Goal: Transaction & Acquisition: Download file/media

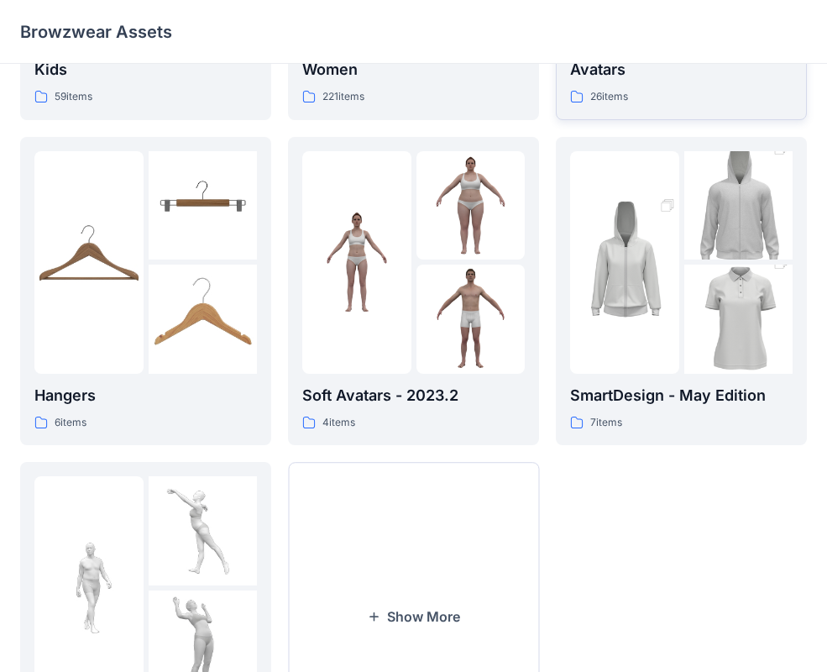
scroll to position [418, 0]
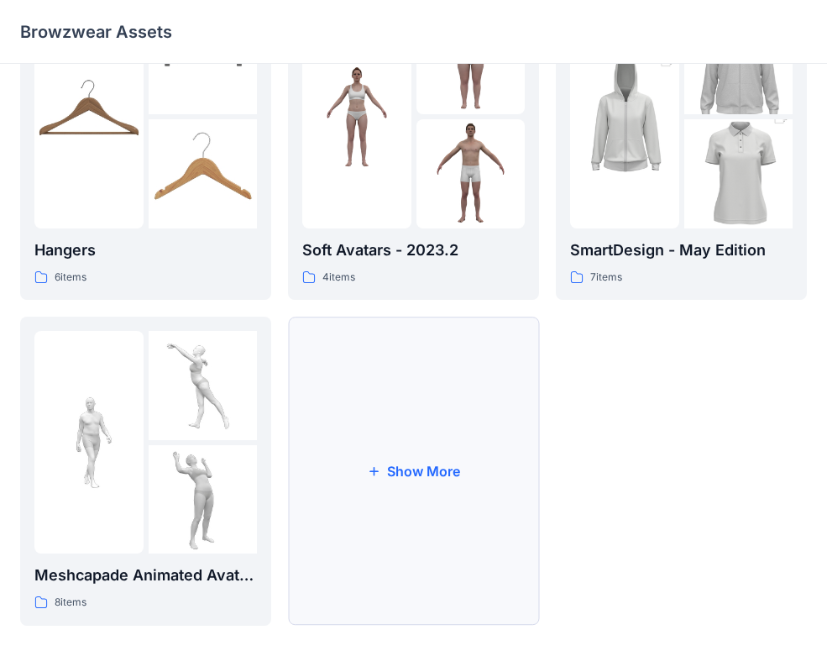
click at [365, 451] on button "Show More" at bounding box center [413, 471] width 251 height 309
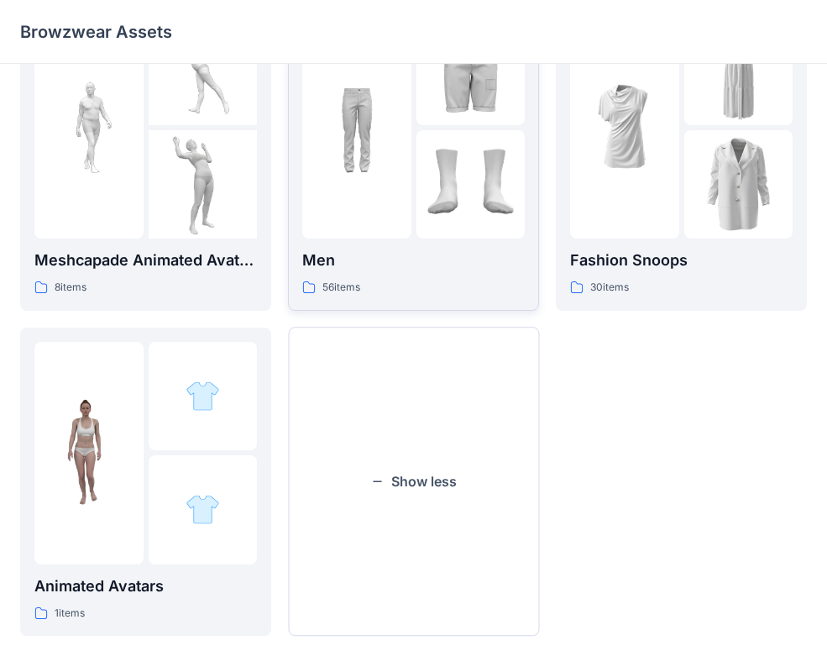
scroll to position [744, 0]
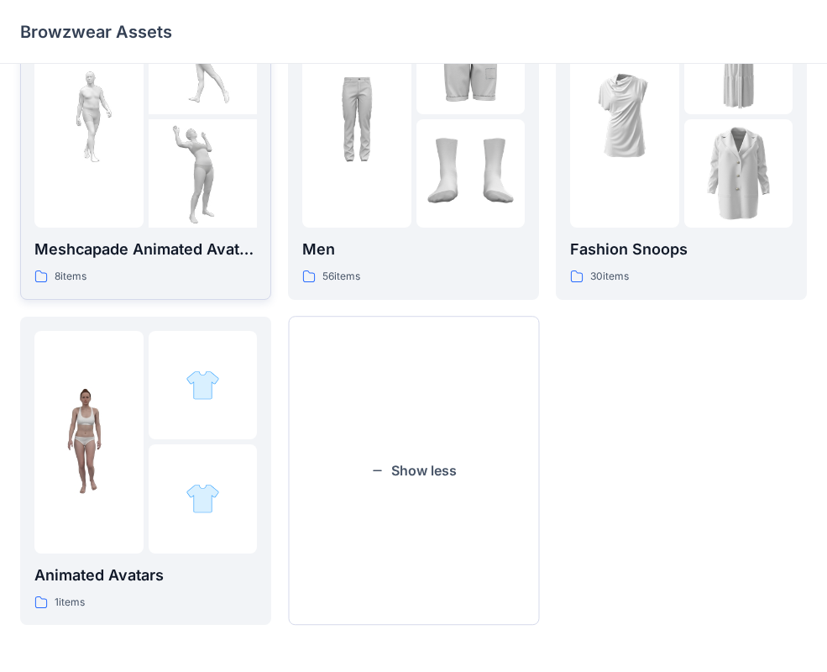
drag, startPoint x: 367, startPoint y: 467, endPoint x: 267, endPoint y: 138, distance: 344.1
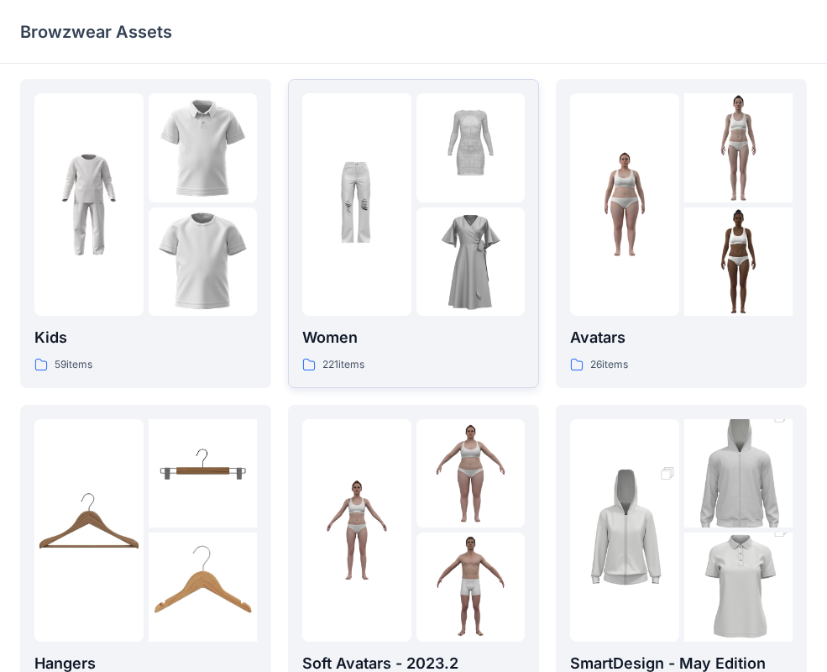
scroll to position [0, 0]
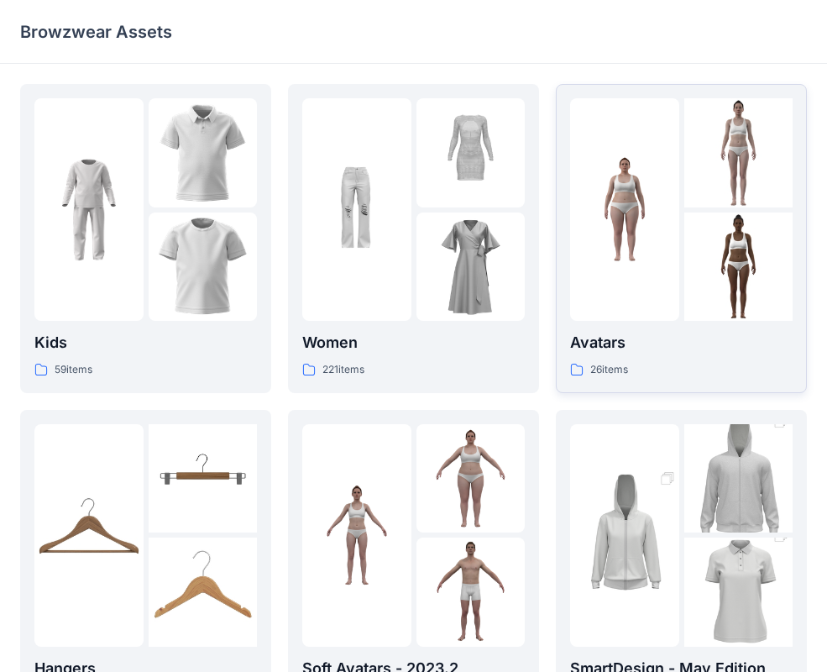
click at [694, 243] on img at bounding box center [739, 267] width 109 height 109
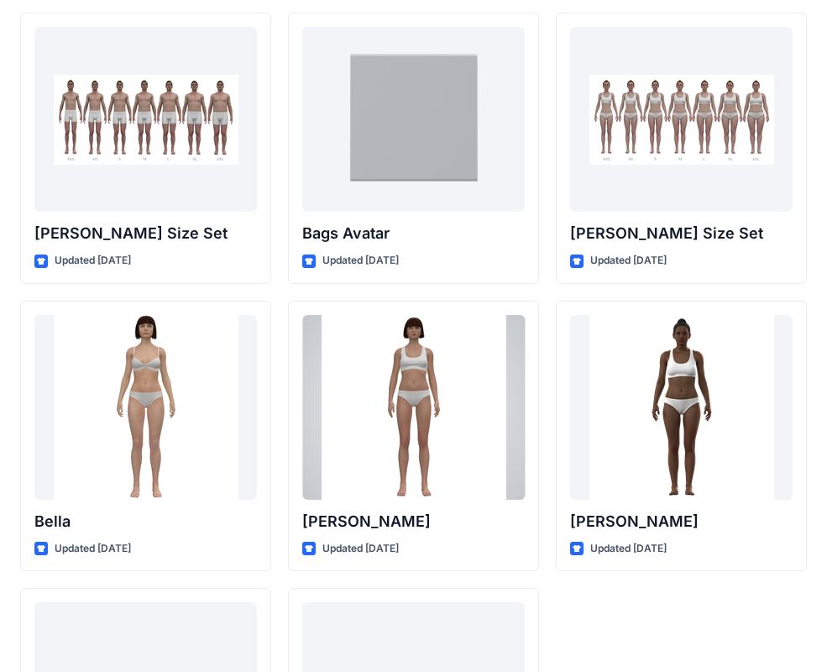
scroll to position [2005, 0]
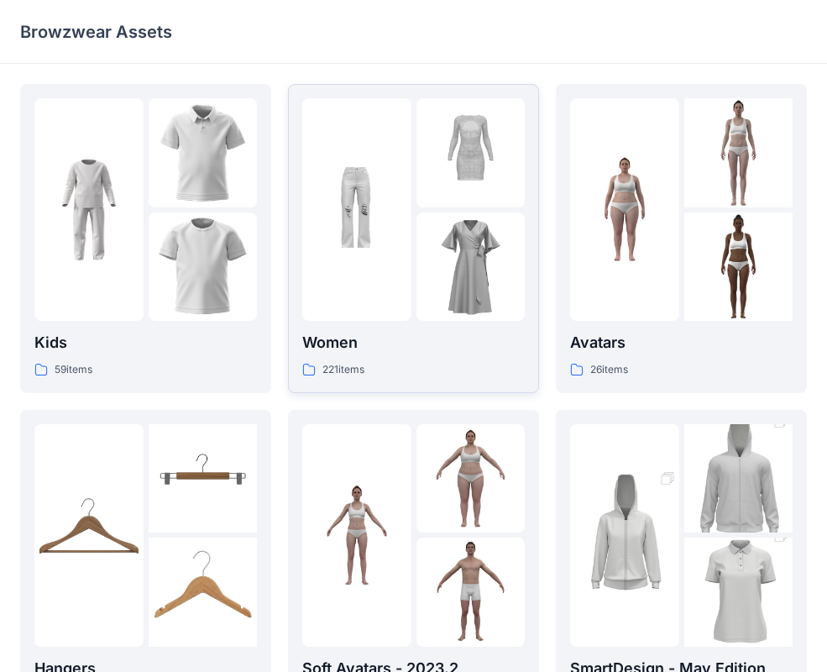
click at [367, 248] on img at bounding box center [356, 209] width 109 height 109
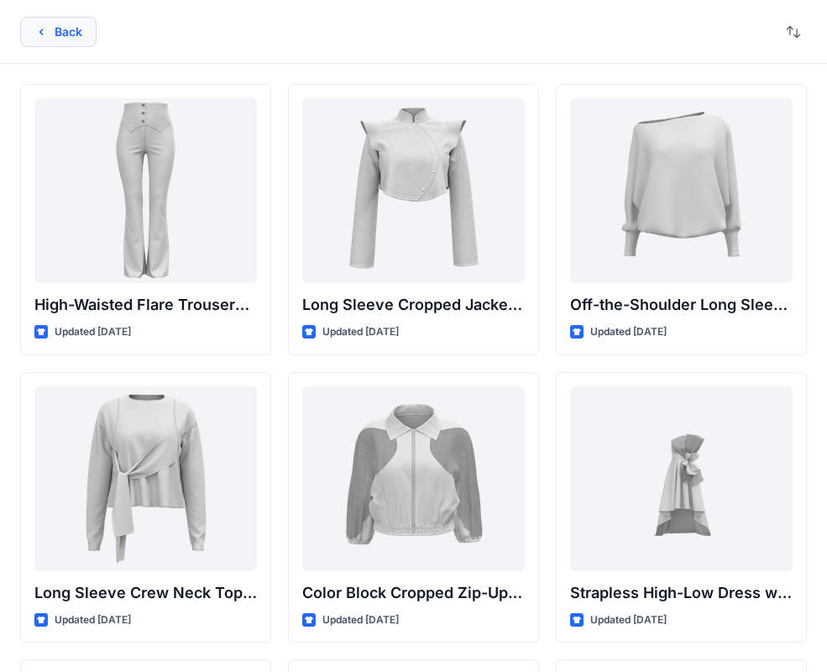
click at [55, 34] on button "Back" at bounding box center [58, 32] width 76 height 30
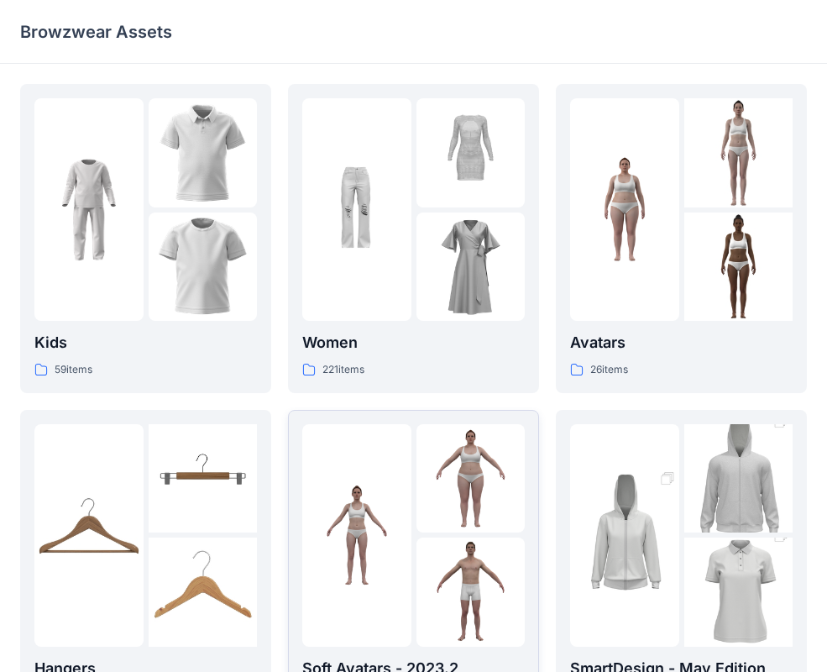
click at [399, 607] on div at bounding box center [356, 535] width 109 height 223
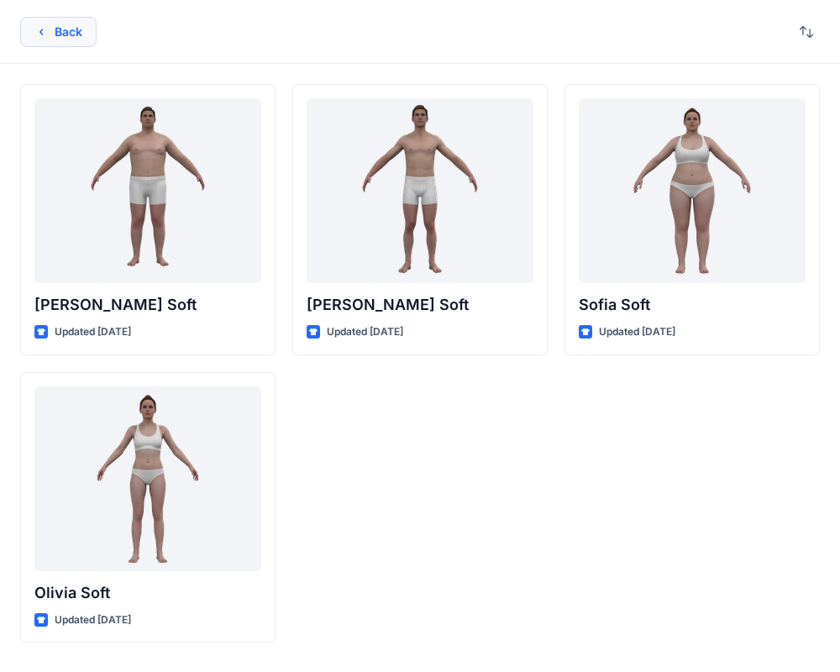
click at [45, 30] on icon "button" at bounding box center [40, 31] width 13 height 13
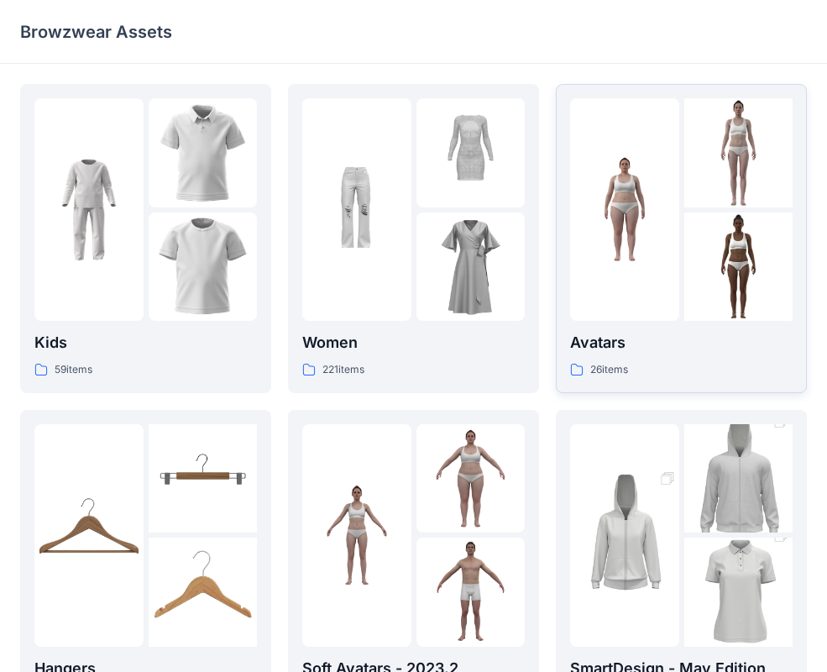
click at [687, 206] on img at bounding box center [739, 152] width 109 height 109
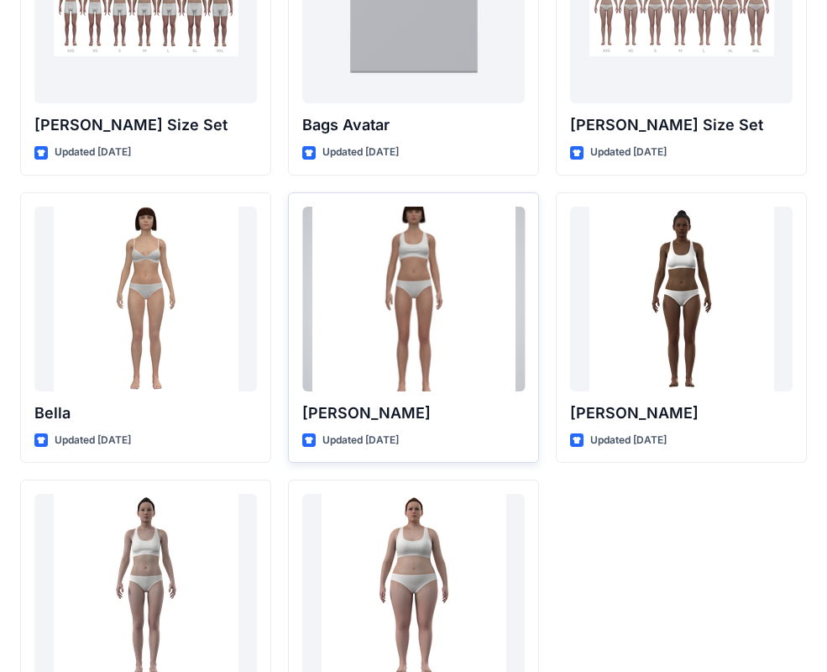
scroll to position [2005, 0]
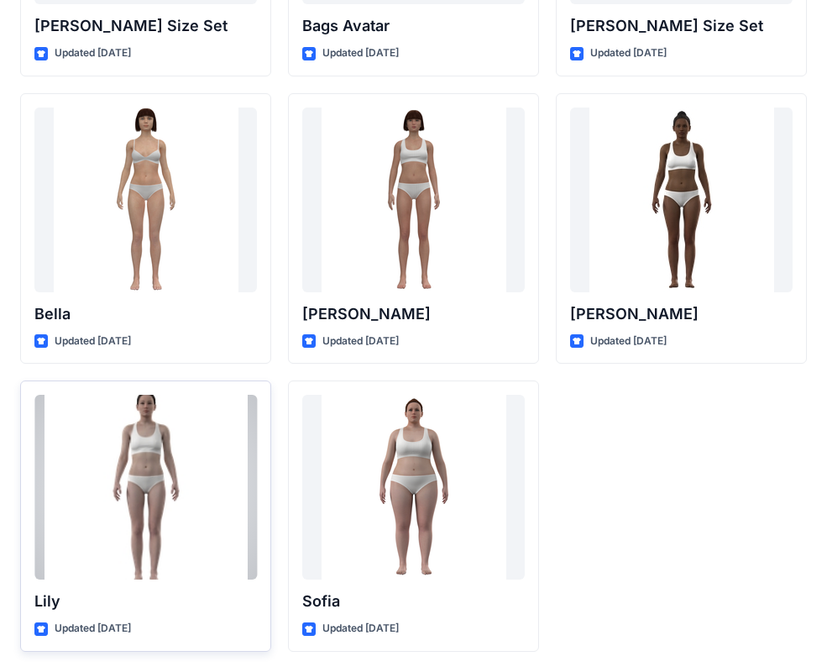
click at [195, 496] on div at bounding box center [145, 487] width 223 height 185
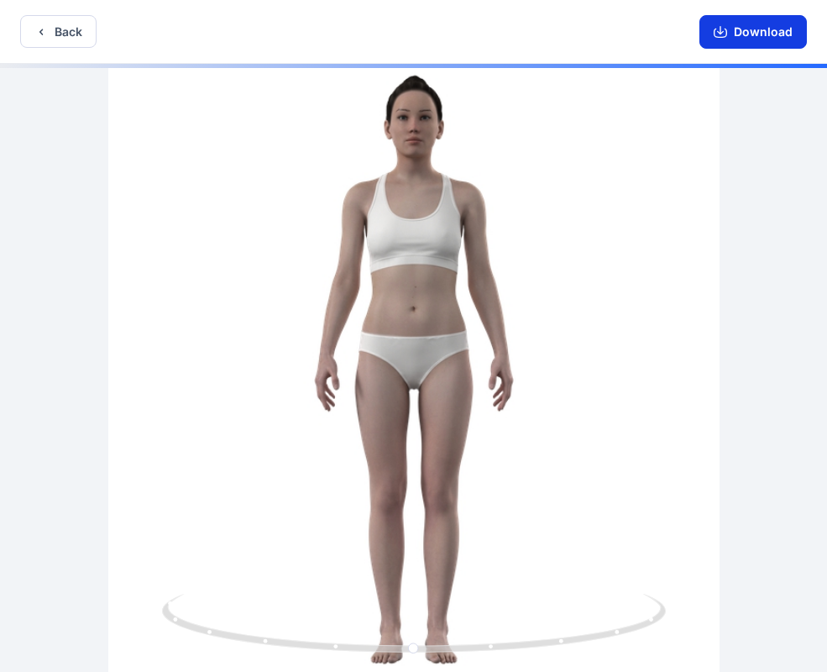
click at [727, 38] on icon "button" at bounding box center [720, 31] width 13 height 13
click at [732, 33] on button "Download" at bounding box center [754, 32] width 108 height 34
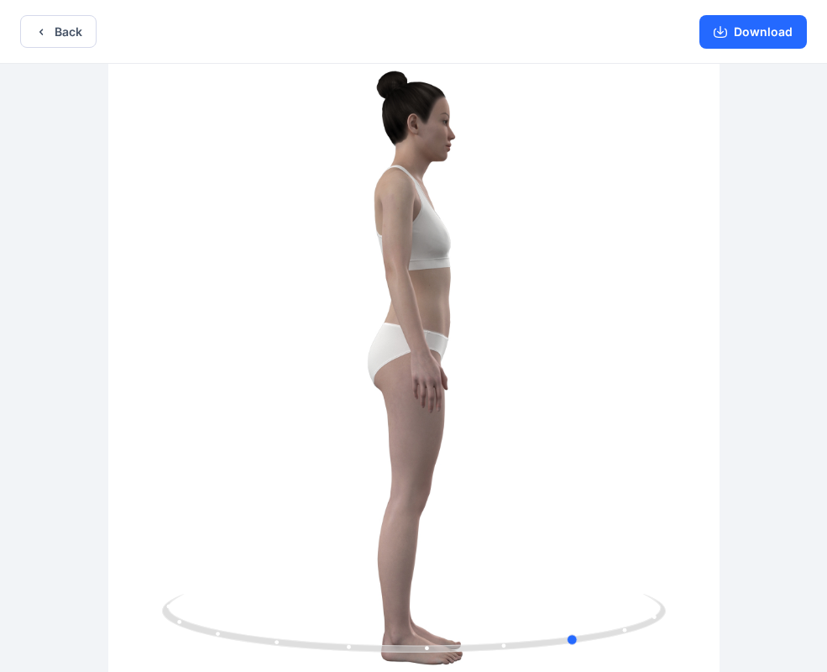
drag, startPoint x: 282, startPoint y: 321, endPoint x: -57, endPoint y: 343, distance: 340.1
click at [0, 343] on html "Back Download Version History" at bounding box center [413, 337] width 827 height 675
click at [719, 33] on icon "button" at bounding box center [720, 31] width 13 height 13
click at [53, 34] on button "Back" at bounding box center [58, 31] width 76 height 33
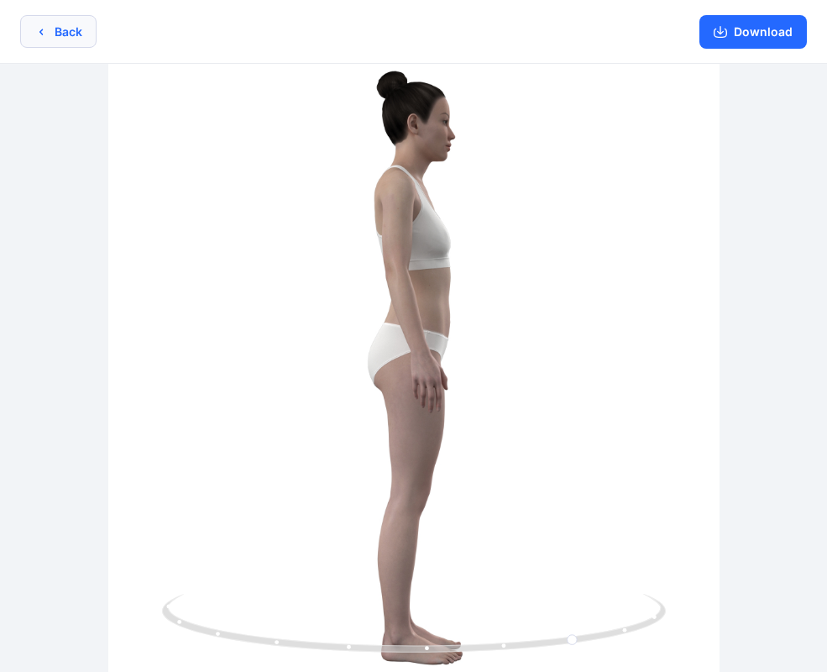
scroll to position [2005, 0]
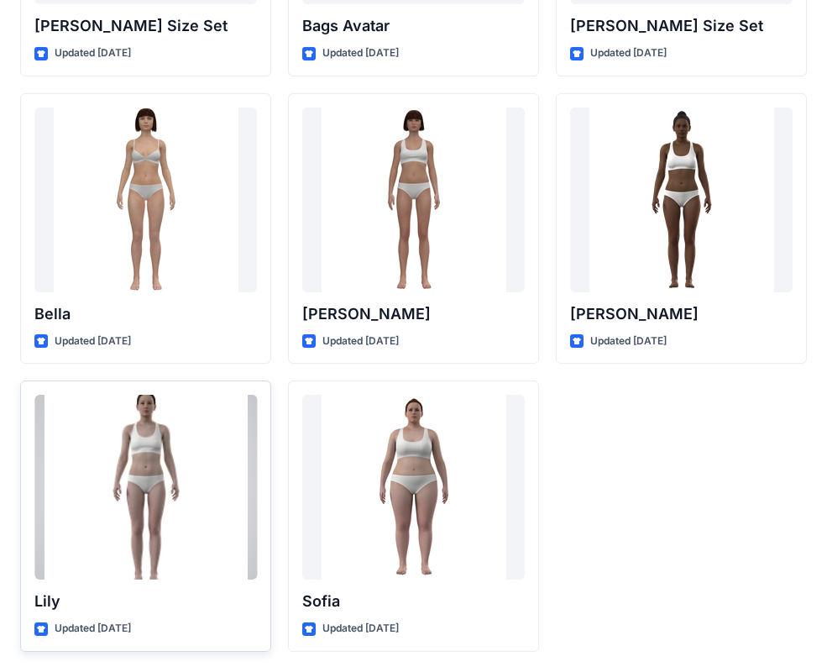
click at [118, 512] on div at bounding box center [145, 487] width 223 height 185
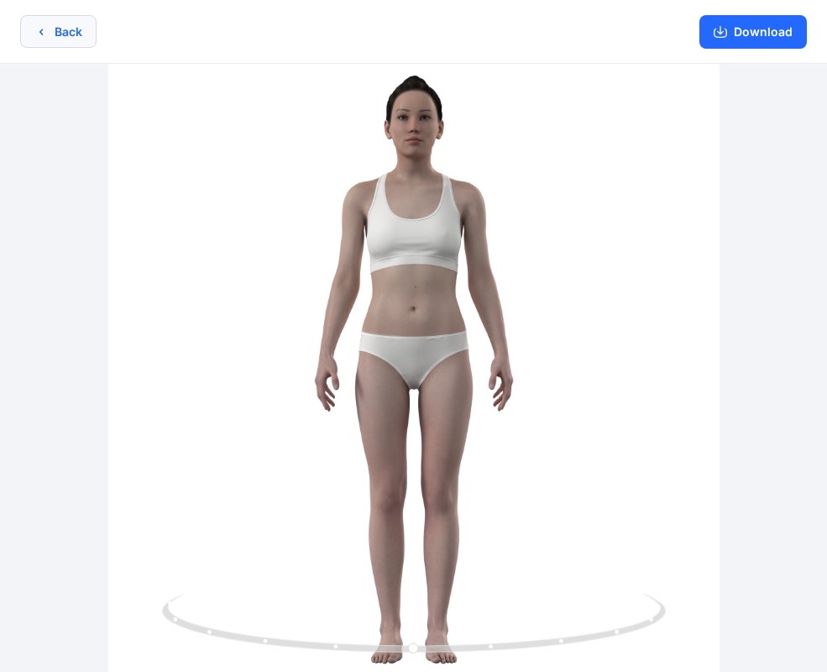
click at [60, 28] on button "Back" at bounding box center [58, 31] width 76 height 33
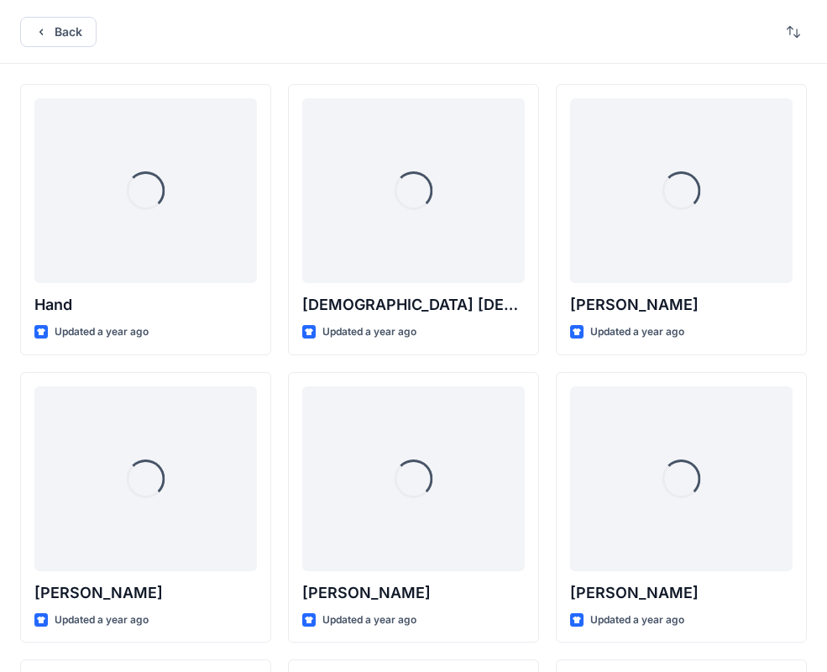
scroll to position [2005, 0]
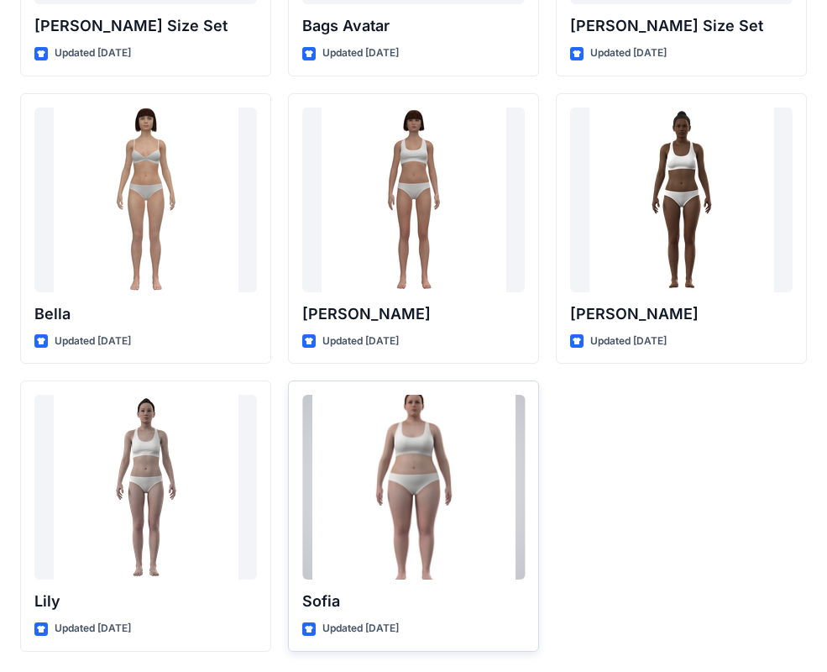
click at [423, 494] on div at bounding box center [413, 487] width 223 height 185
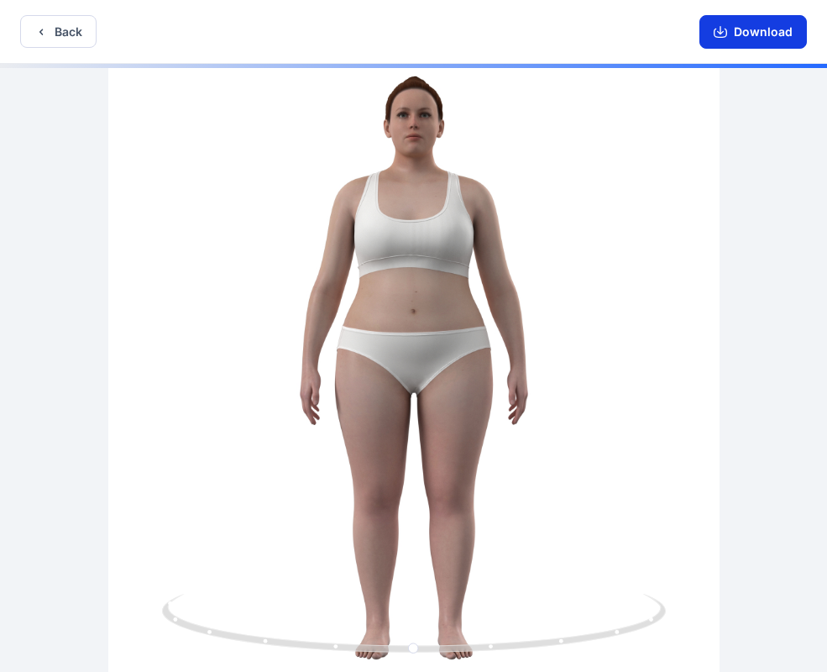
click at [750, 29] on button "Download" at bounding box center [754, 32] width 108 height 34
